Goal: Find specific page/section: Find specific page/section

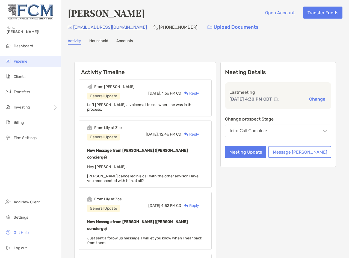
click at [20, 63] on span "Pipeline" at bounding box center [21, 61] width 14 height 5
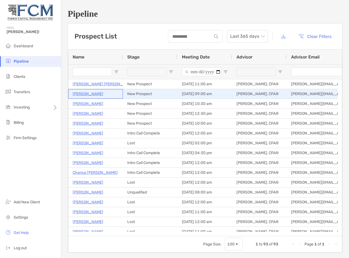
click at [88, 94] on p "[PERSON_NAME]" at bounding box center [88, 93] width 31 height 7
